Goal: Navigation & Orientation: Find specific page/section

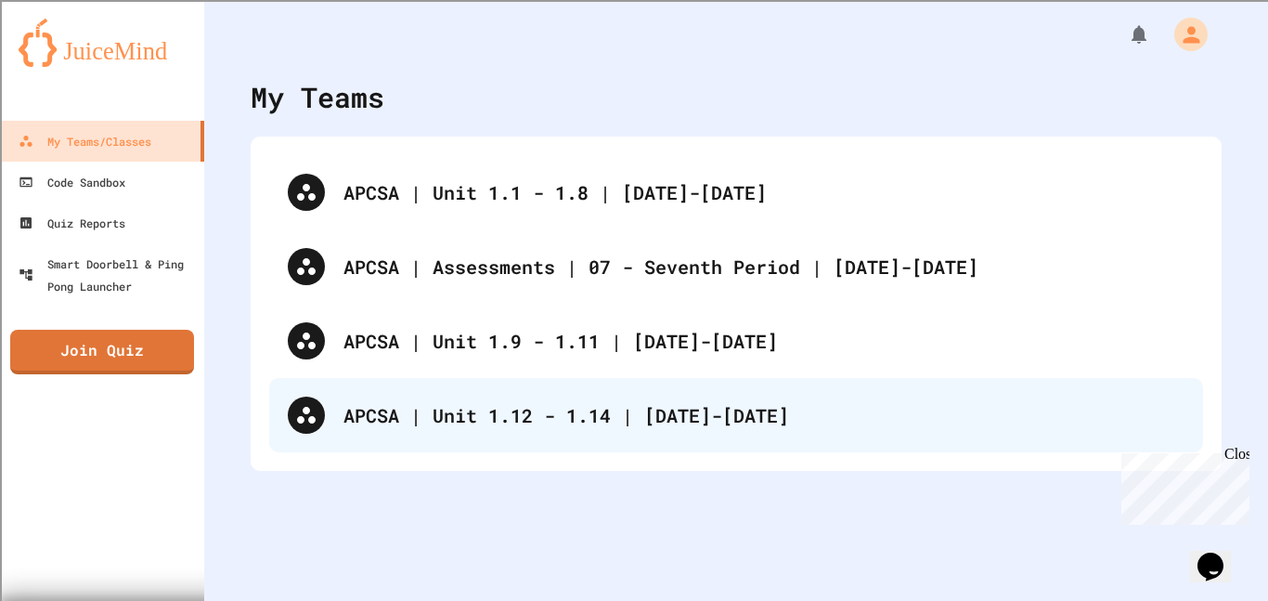
click at [505, 438] on div "APCSA | Unit 1.12 - 1.14 | [DATE]-[DATE]" at bounding box center [736, 415] width 934 height 74
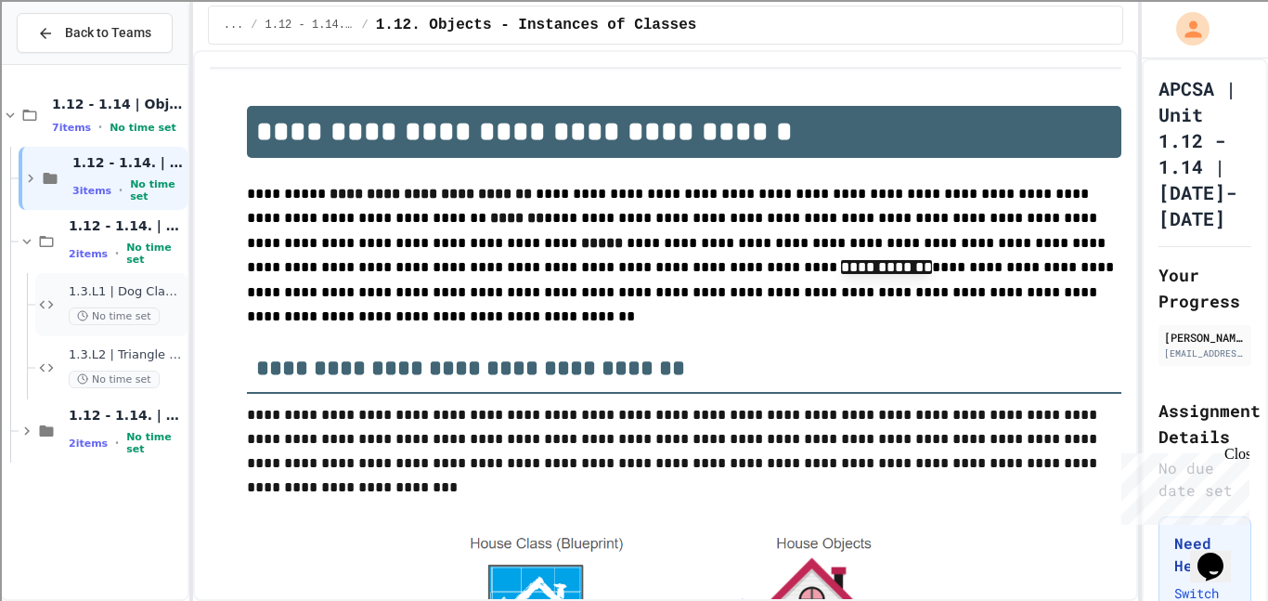
click at [69, 309] on span "No time set" at bounding box center [114, 316] width 91 height 18
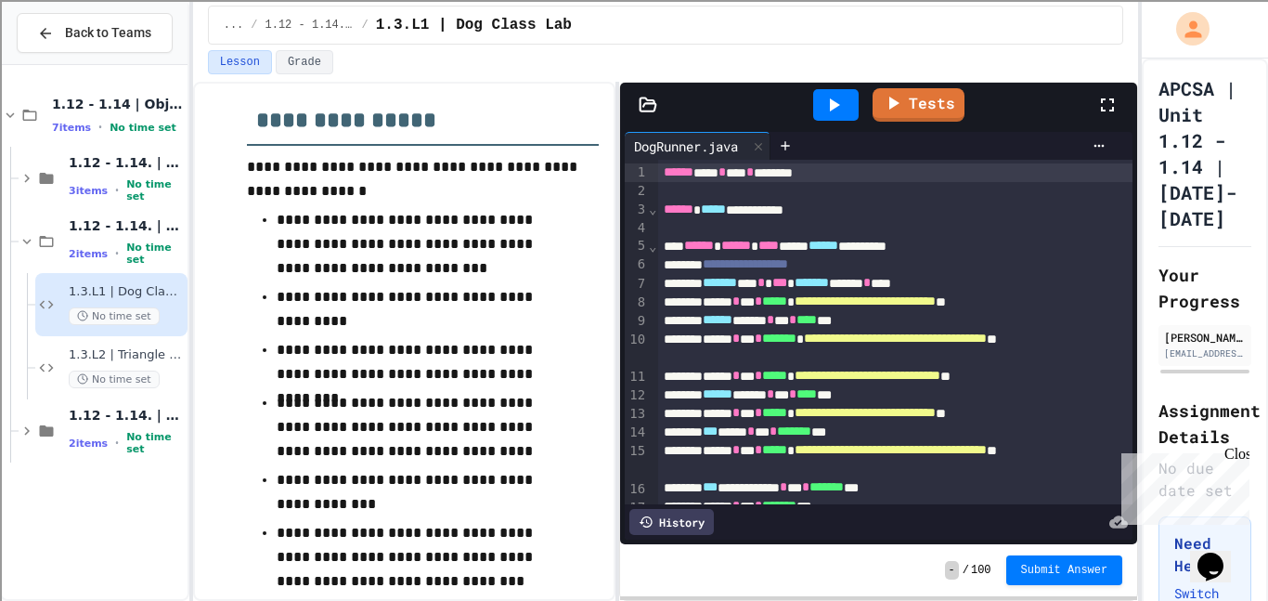
scroll to position [302, 0]
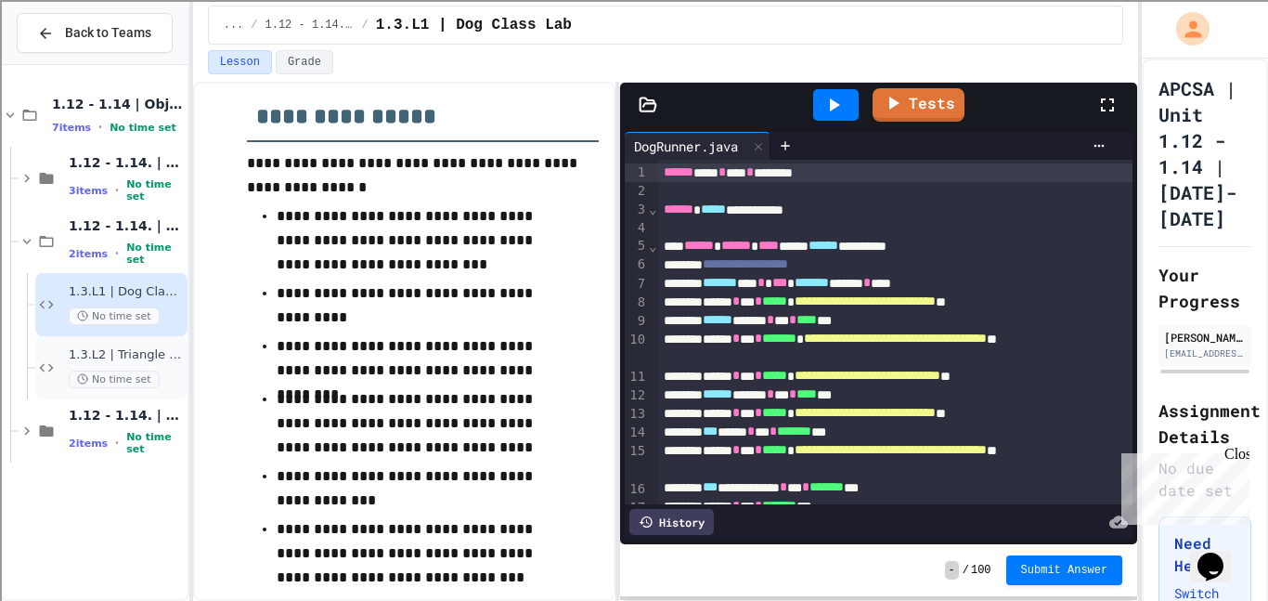
click at [155, 361] on span "1.3.L2 | Triangle Class Lab" at bounding box center [126, 355] width 115 height 16
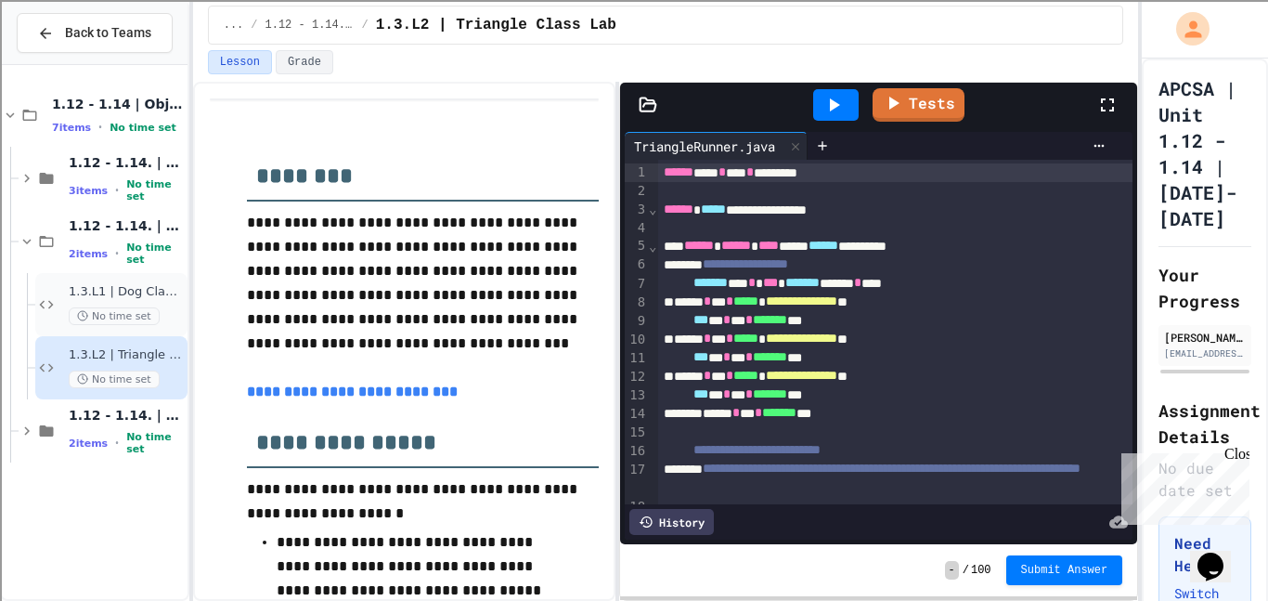
click at [161, 300] on div "1.3.L1 | Dog Class Lab No time set" at bounding box center [126, 304] width 115 height 41
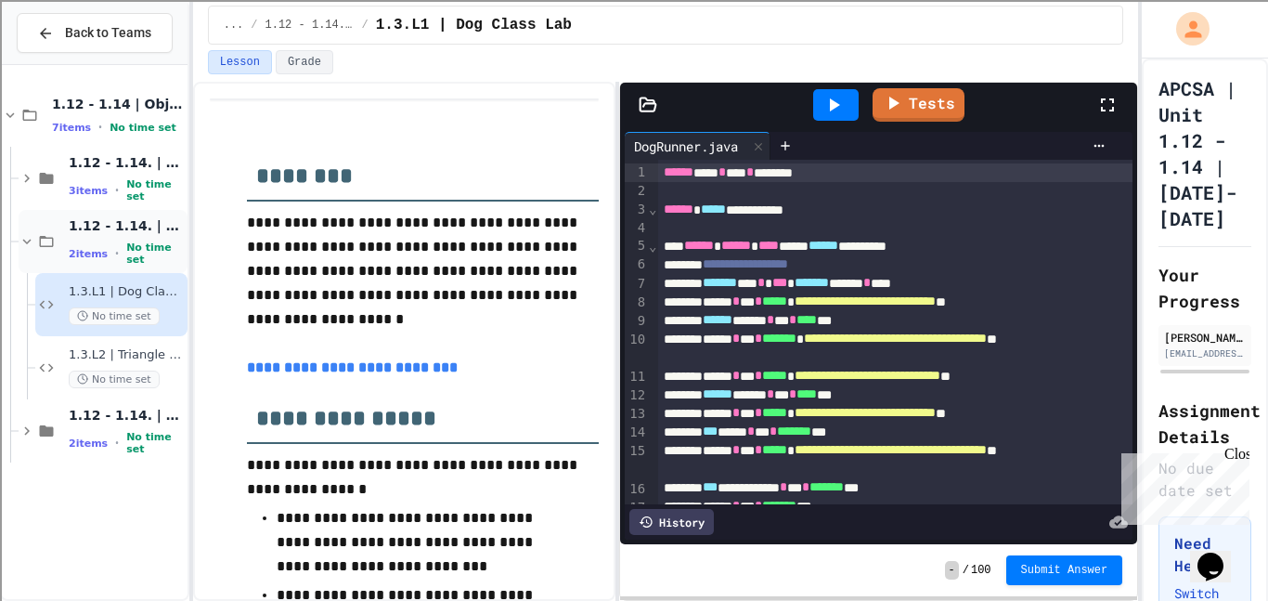
click at [149, 234] on span "1.12 - 1.14. | Graded Labs" at bounding box center [126, 225] width 115 height 17
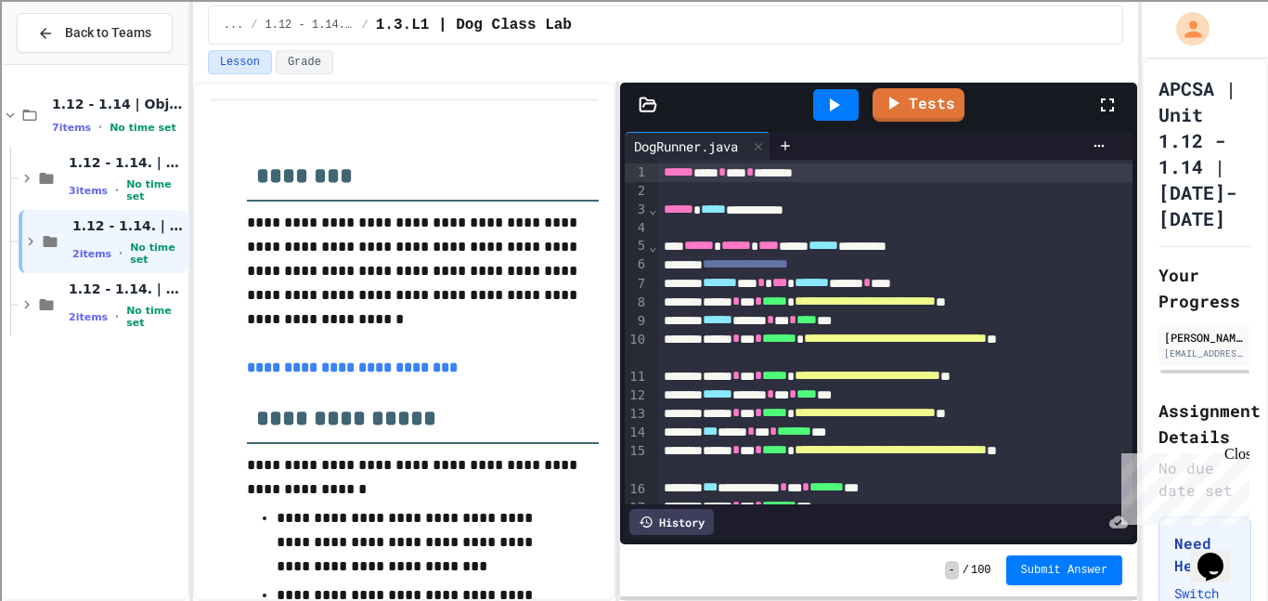
click at [149, 234] on span "1.12 - 1.14. | Graded Labs" at bounding box center [127, 225] width 111 height 17
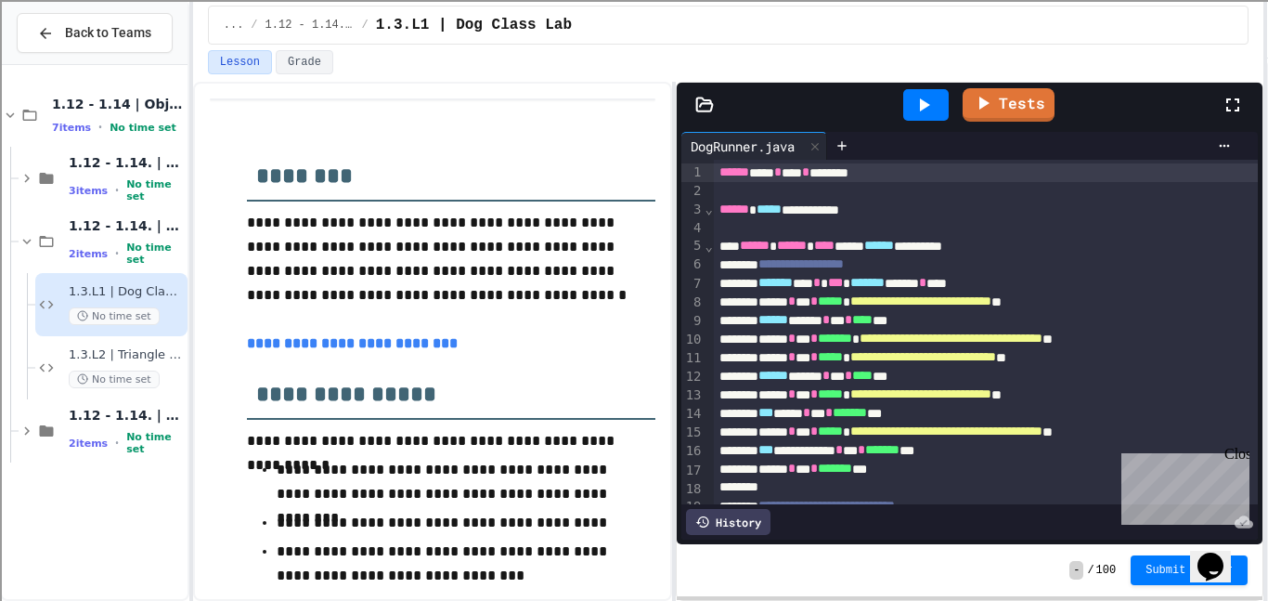
click at [1267, 403] on div "**********" at bounding box center [634, 300] width 1268 height 601
click at [851, 157] on div at bounding box center [842, 146] width 30 height 28
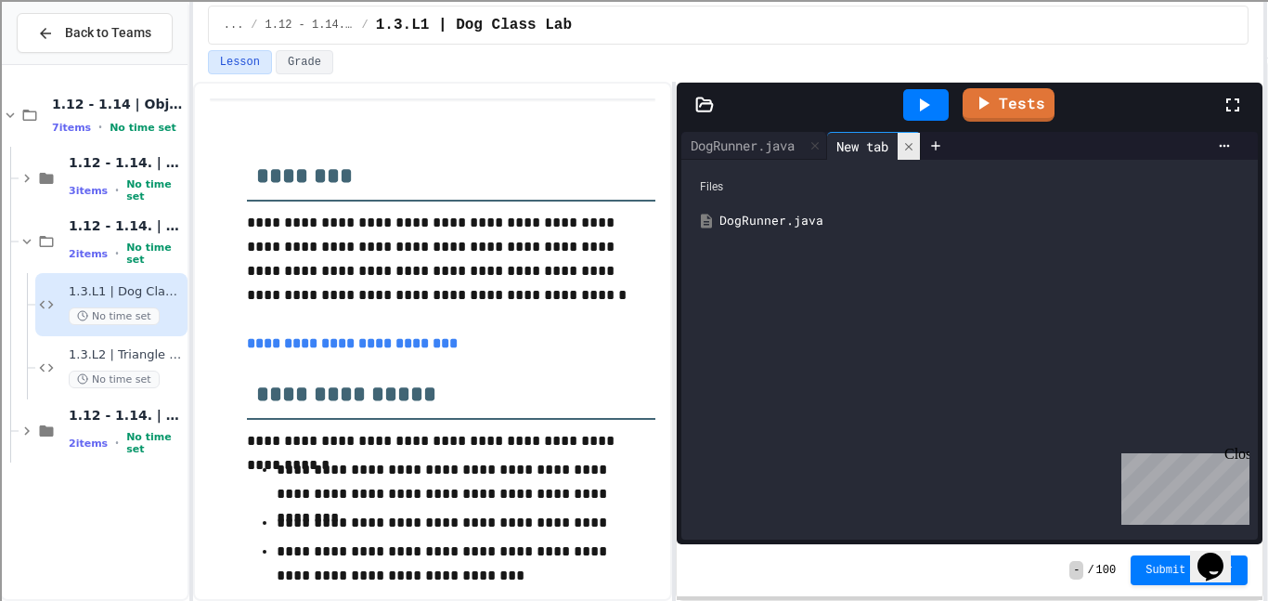
click at [915, 146] on icon at bounding box center [908, 146] width 13 height 13
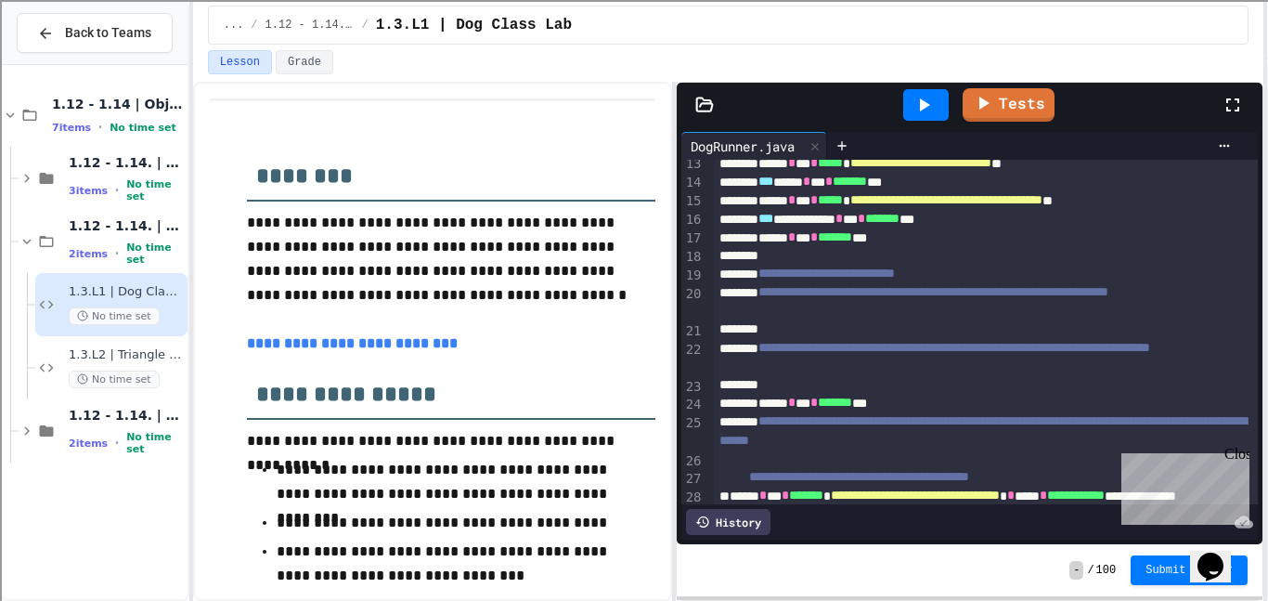
scroll to position [230, 0]
